Goal: Transaction & Acquisition: Purchase product/service

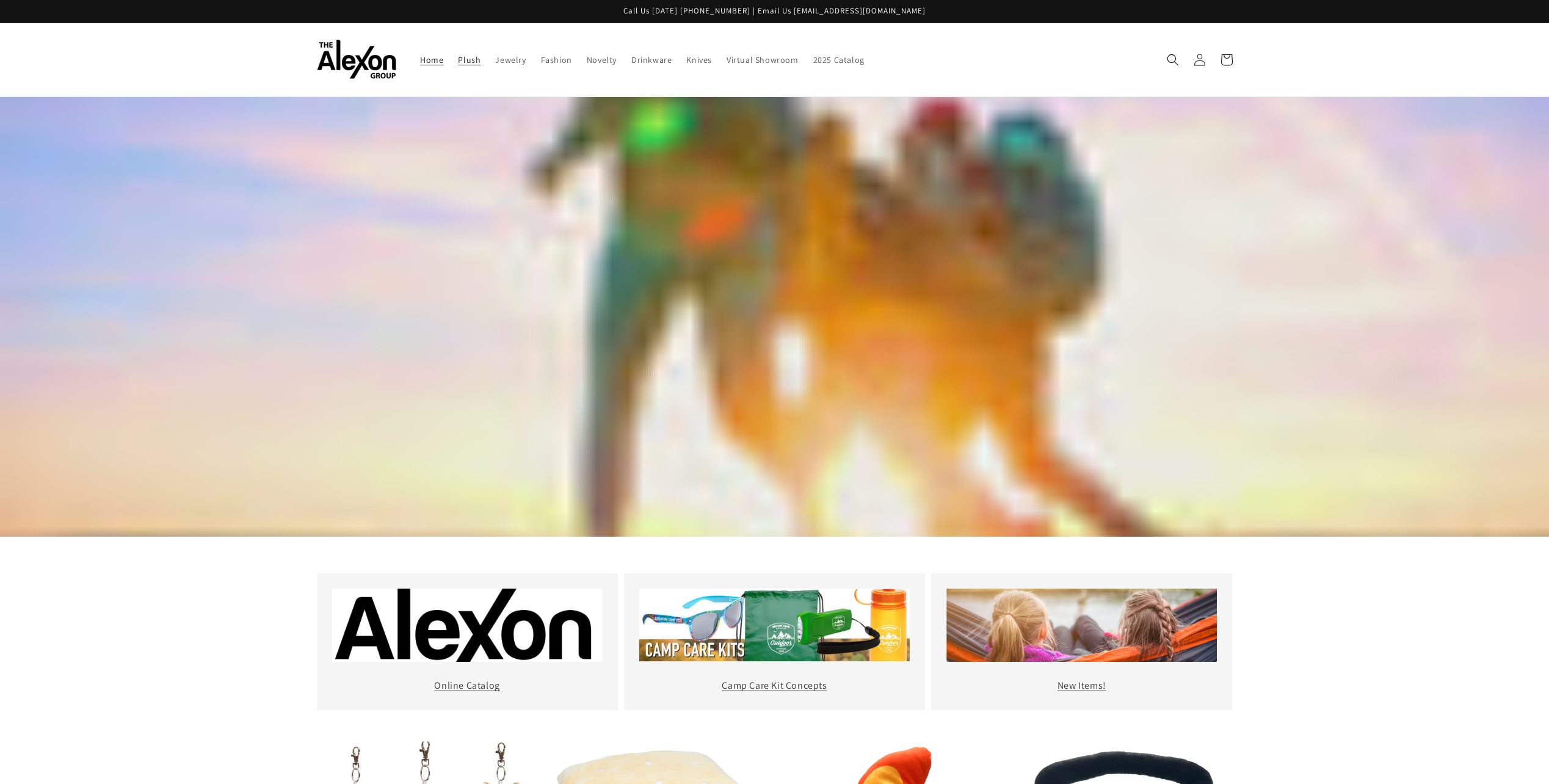
click at [475, 62] on span "Plush" at bounding box center [469, 59] width 22 height 11
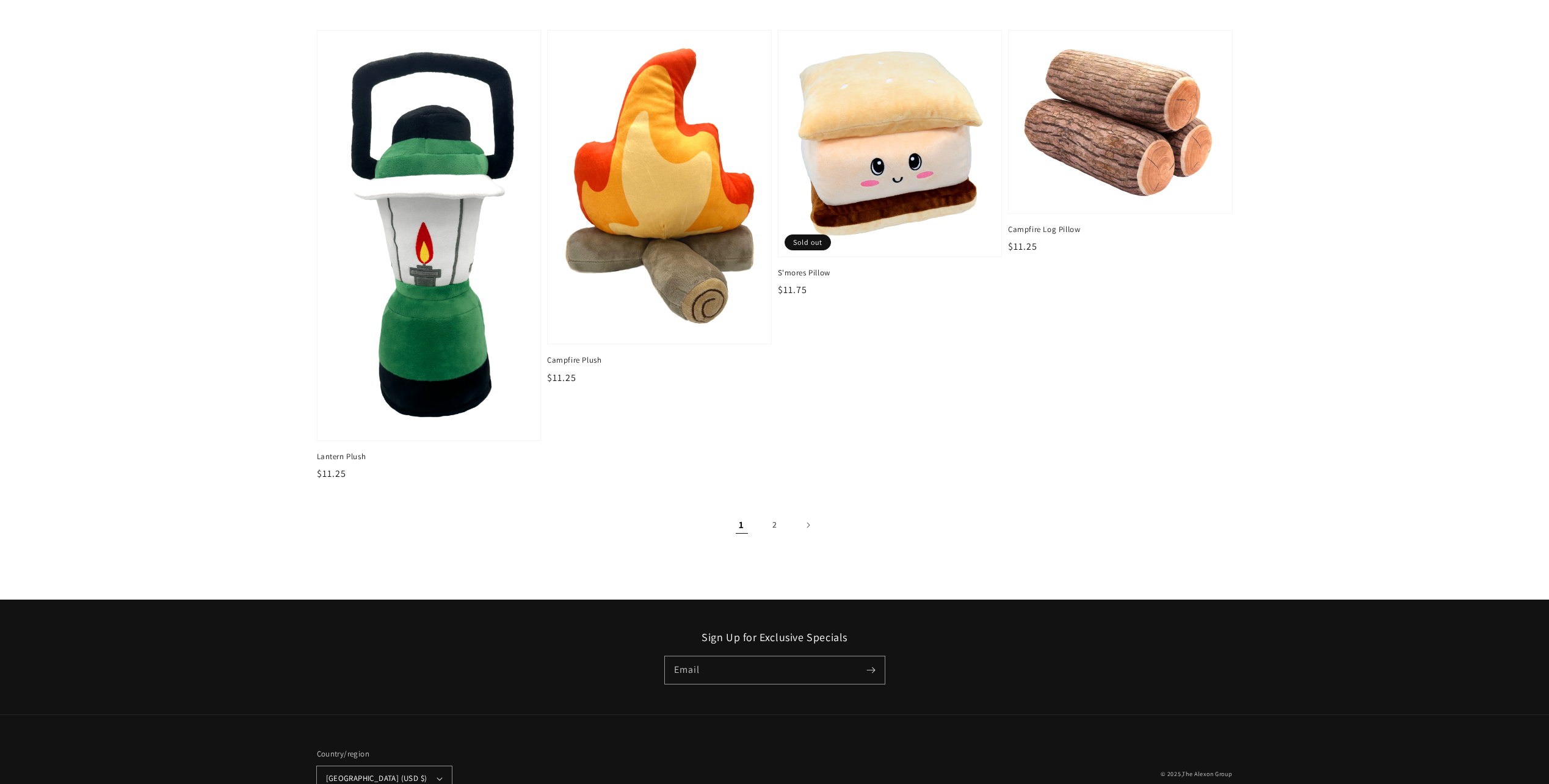
scroll to position [1866, 0]
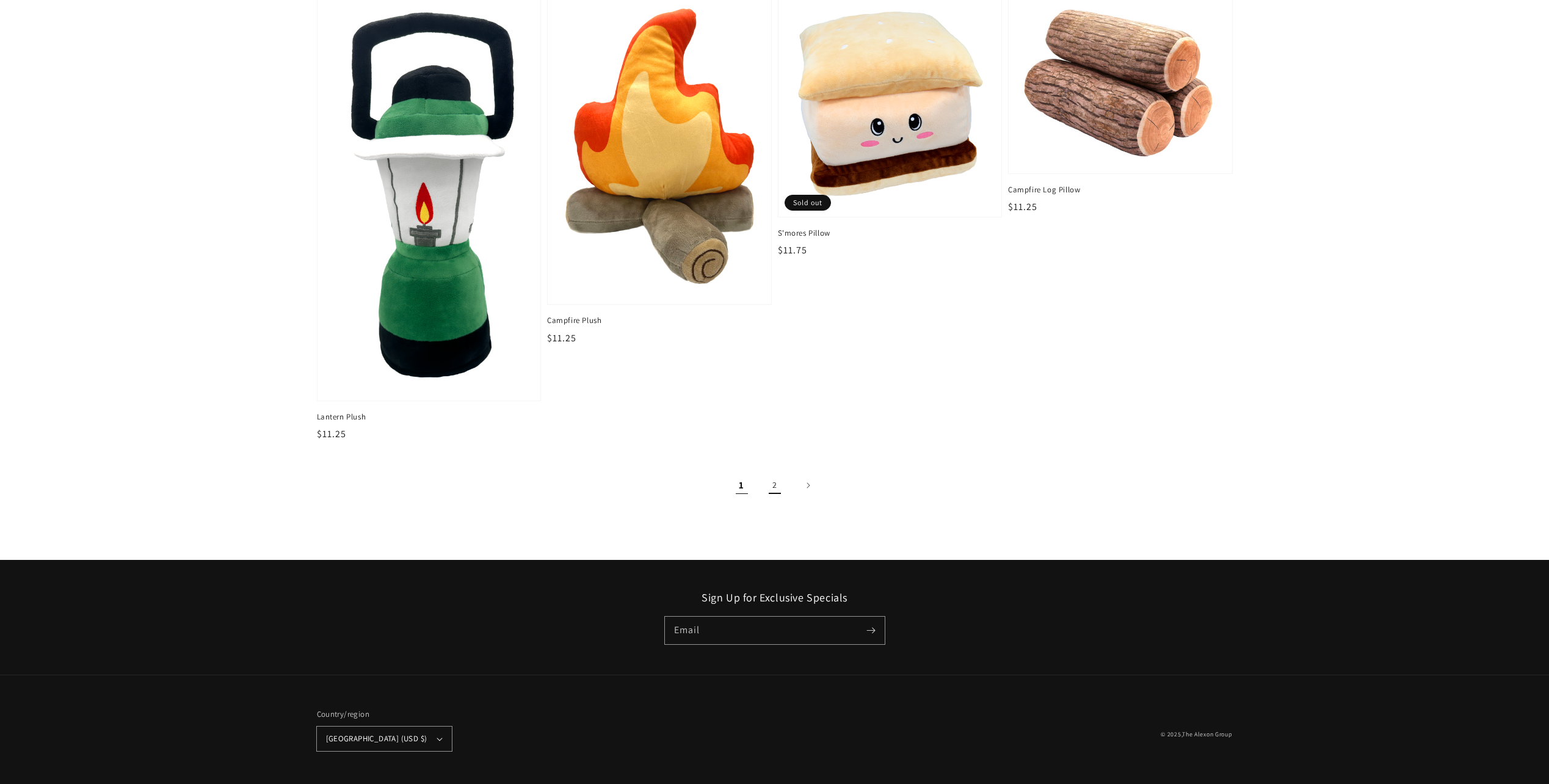
click at [771, 479] on link "2" at bounding box center [774, 485] width 27 height 27
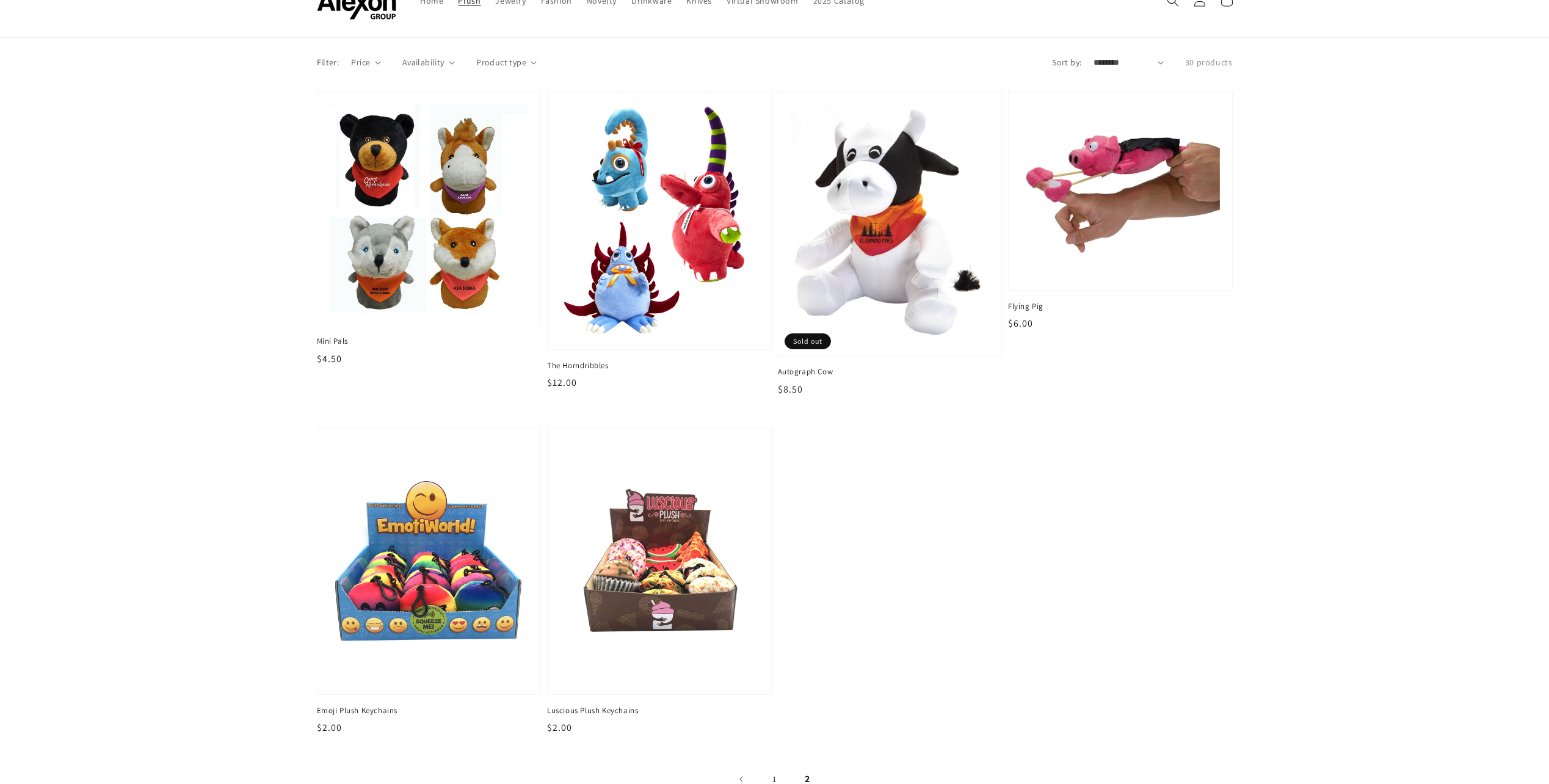
scroll to position [244, 0]
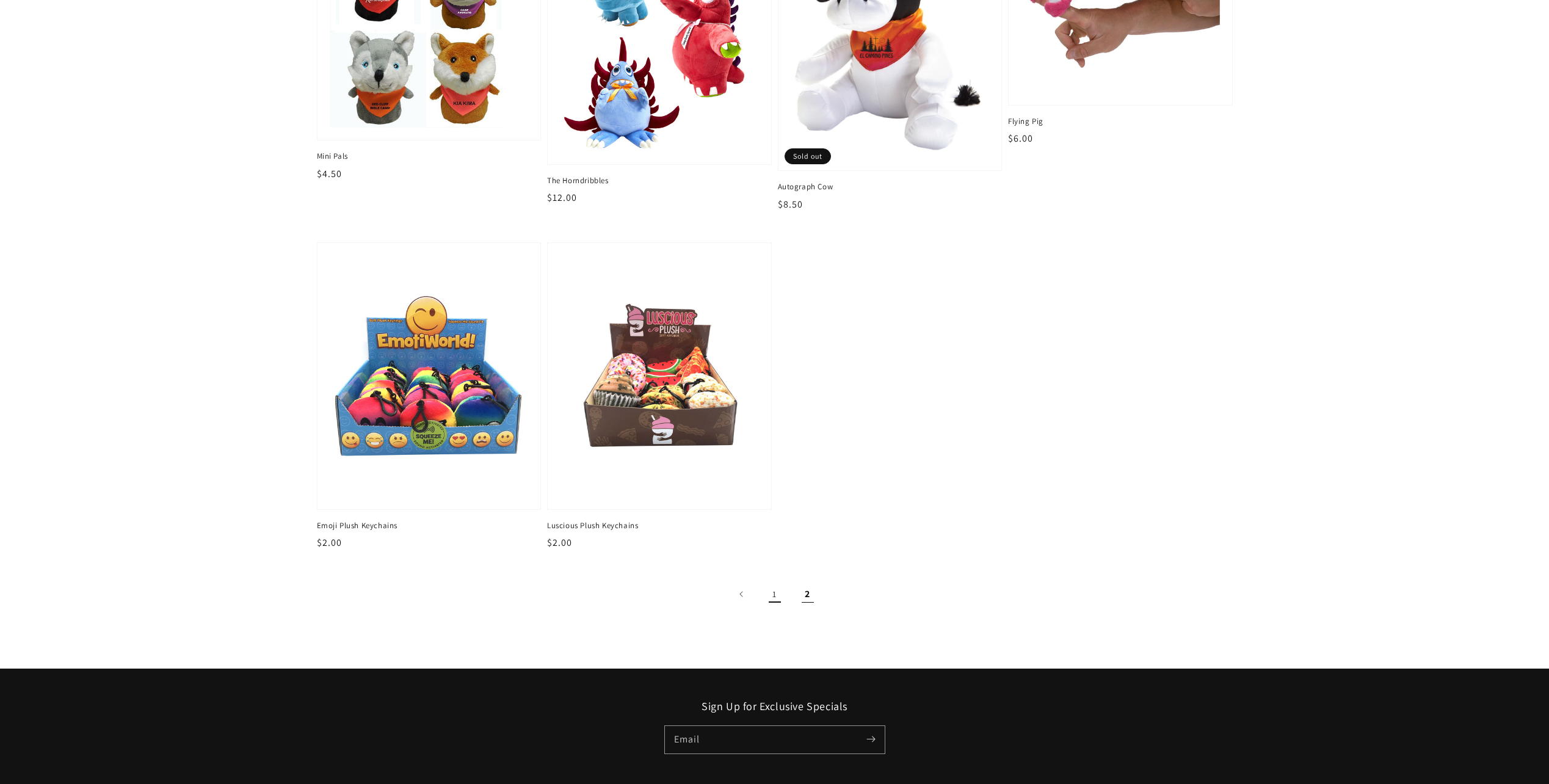
click at [780, 598] on link "1" at bounding box center [774, 593] width 27 height 27
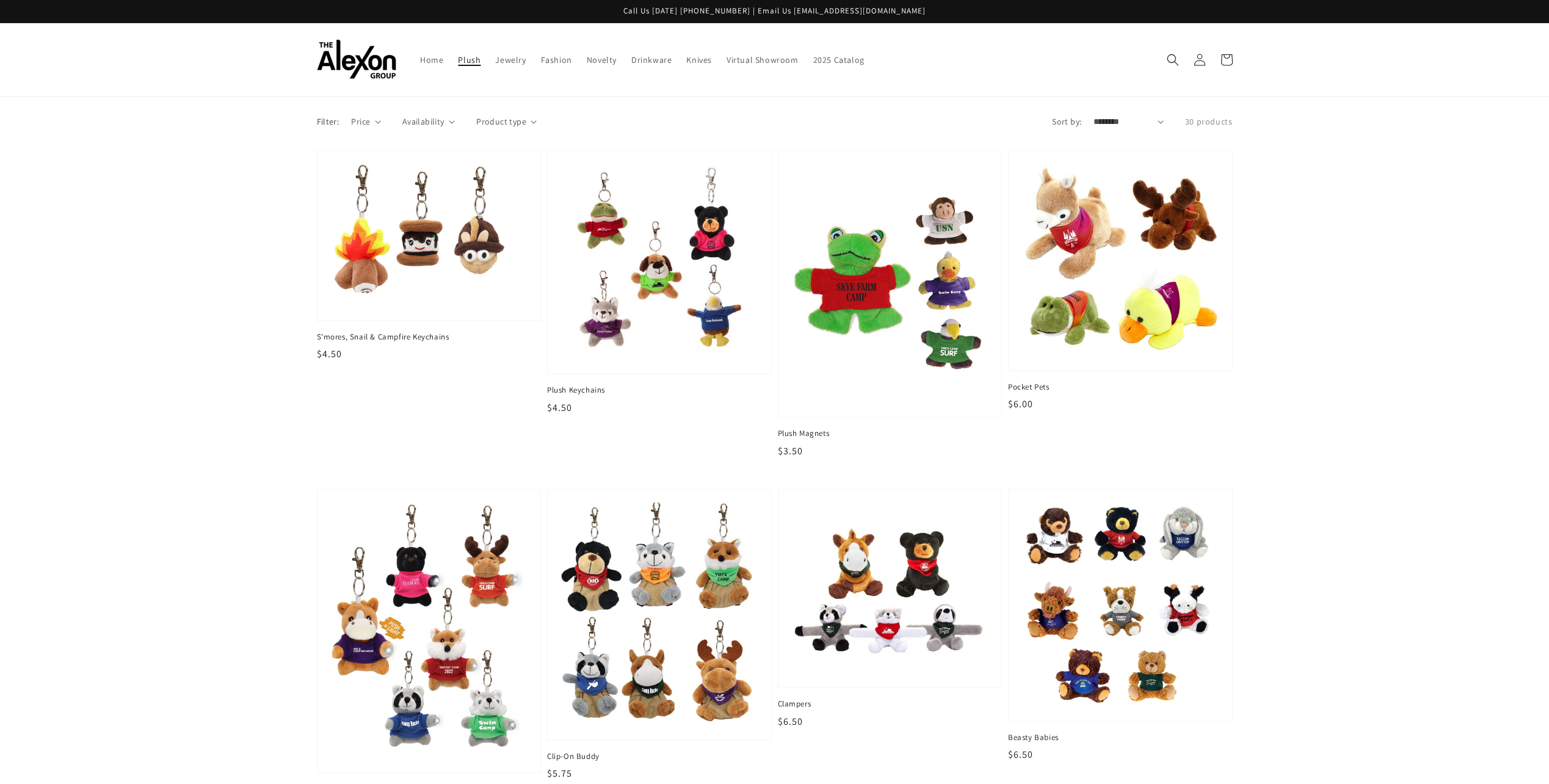
click at [473, 58] on span "Plush" at bounding box center [469, 59] width 22 height 11
click at [465, 216] on img at bounding box center [429, 236] width 205 height 150
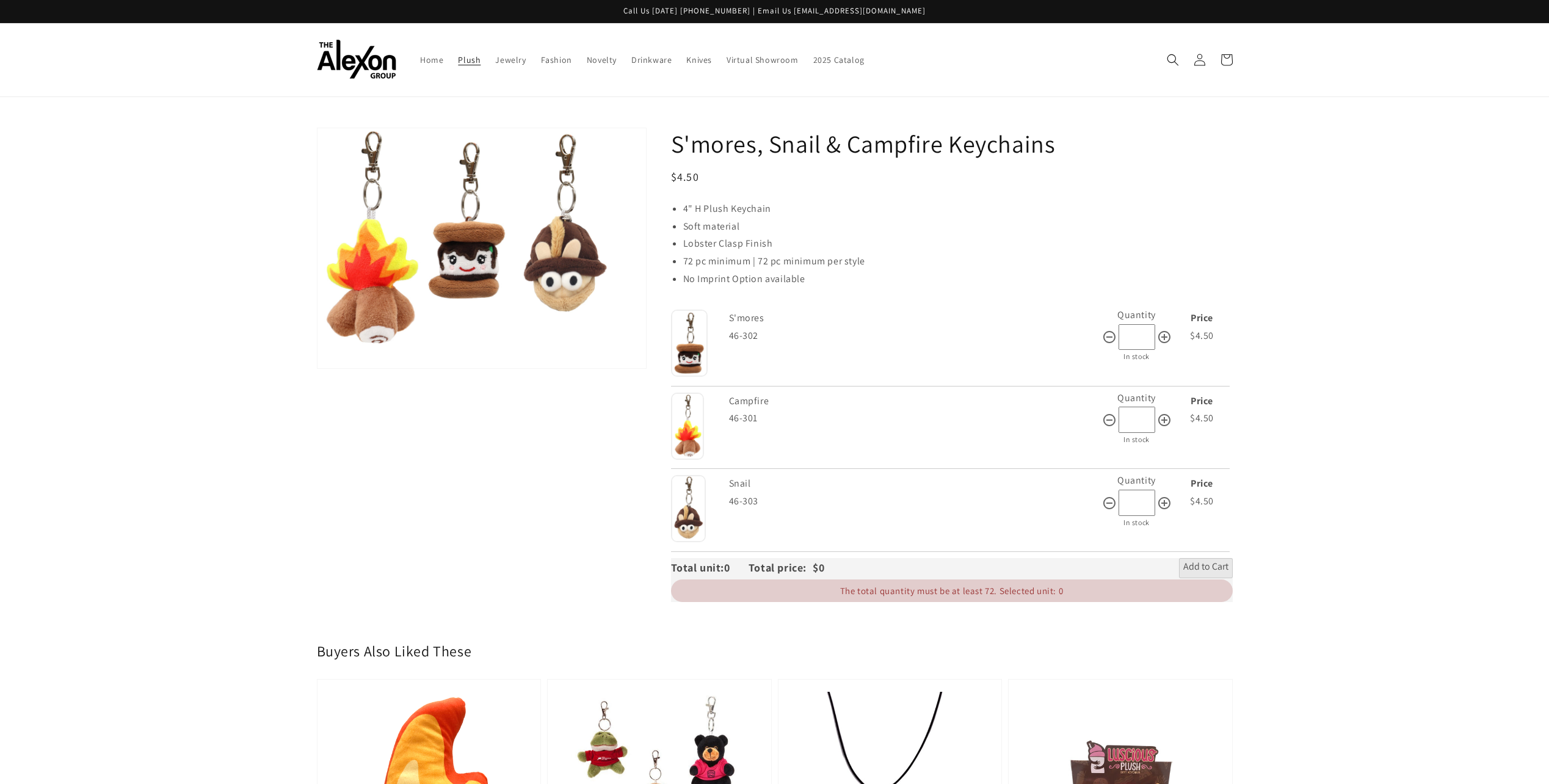
click at [469, 63] on span "Plush" at bounding box center [469, 59] width 22 height 11
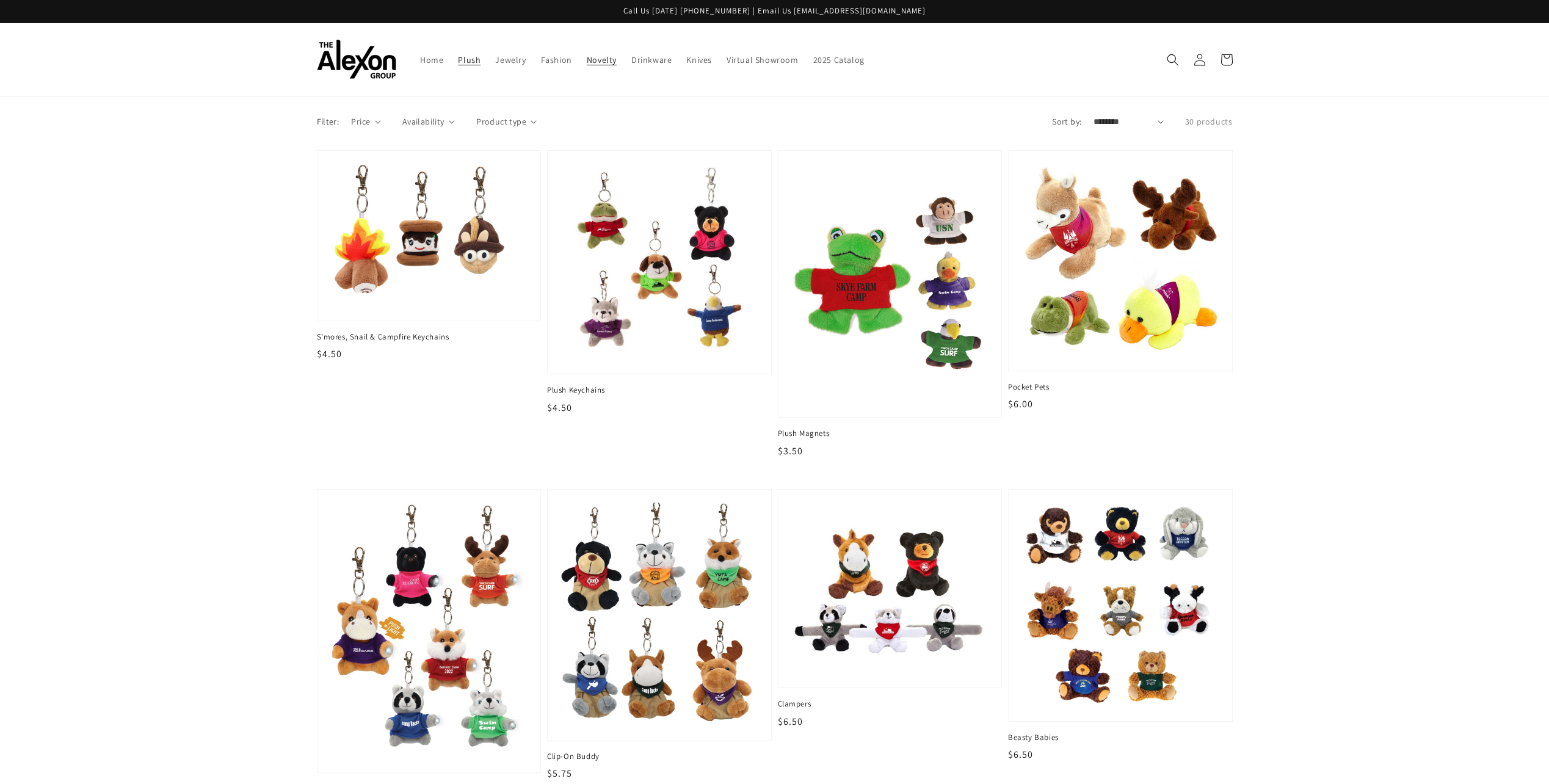
click at [612, 59] on span "Novelty" at bounding box center [601, 59] width 30 height 11
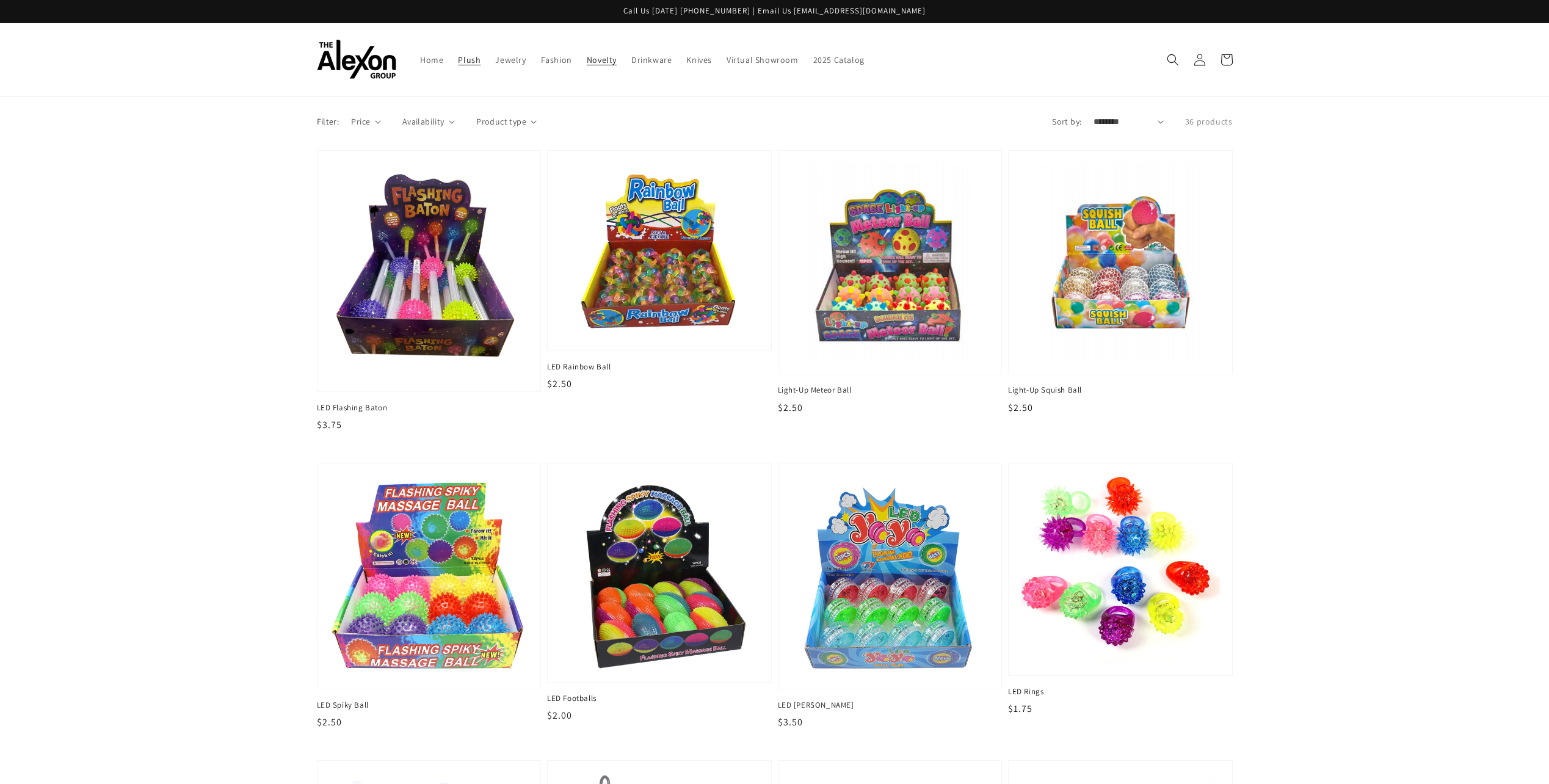
click at [474, 60] on span "Plush" at bounding box center [469, 59] width 22 height 11
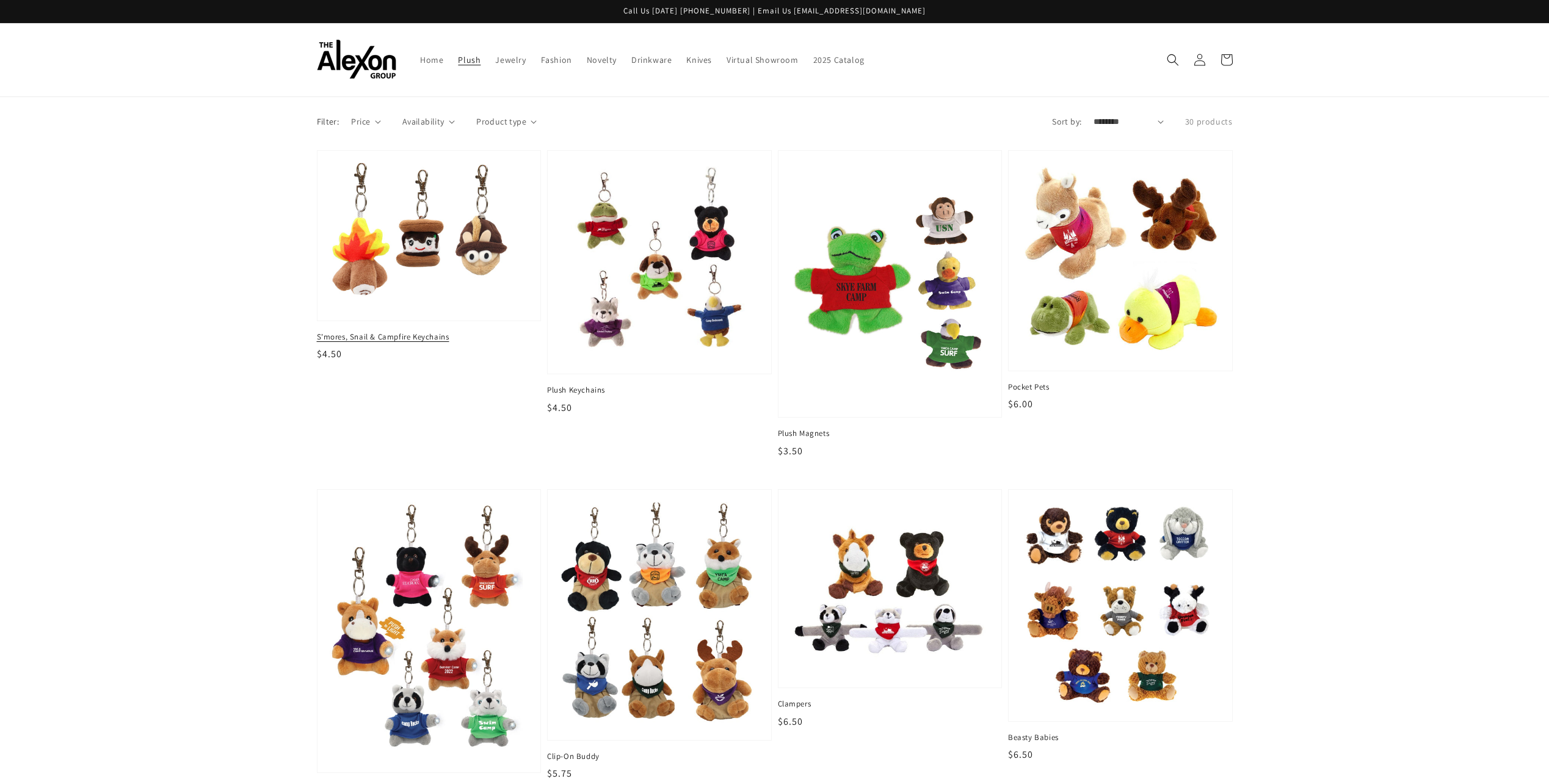
click at [358, 337] on span "S'mores, Snail & Campfire Keychains" at bounding box center [428, 337] width 224 height 11
